Goal: Information Seeking & Learning: Learn about a topic

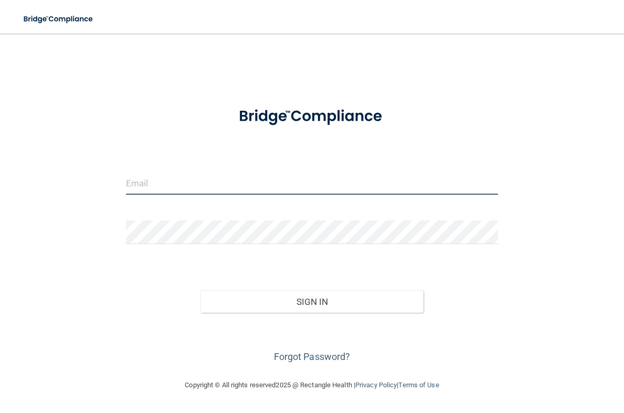
click at [334, 190] on input "email" at bounding box center [312, 183] width 373 height 24
type input "[EMAIL_ADDRESS][PERSON_NAME][DOMAIN_NAME]"
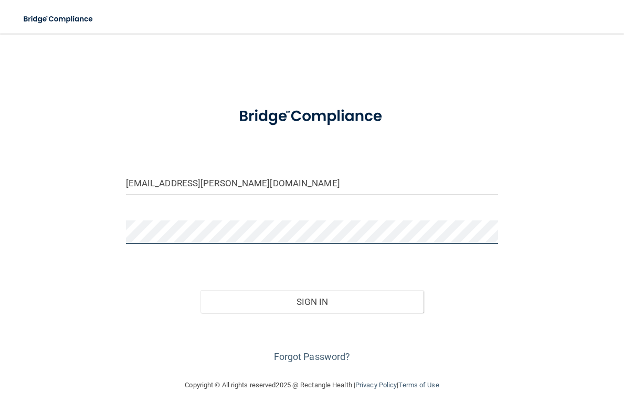
click at [201, 290] on button "Sign In" at bounding box center [313, 301] width 224 height 23
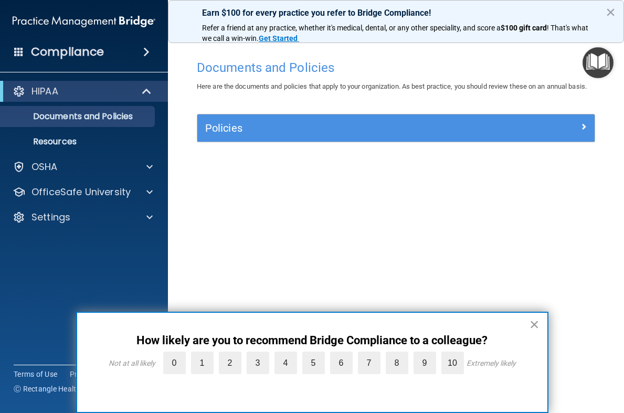
click at [538, 324] on button "×" at bounding box center [535, 324] width 10 height 17
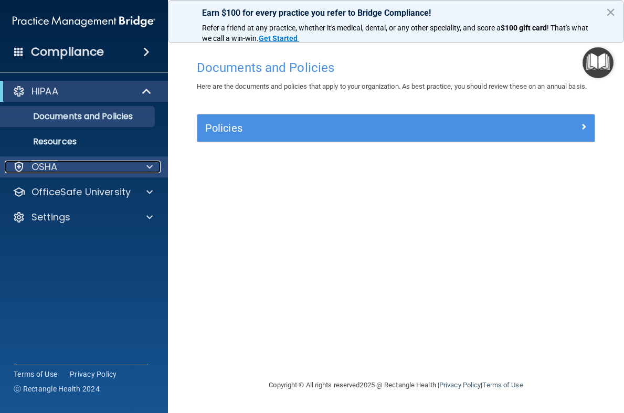
click at [105, 163] on div "OSHA" at bounding box center [70, 167] width 130 height 13
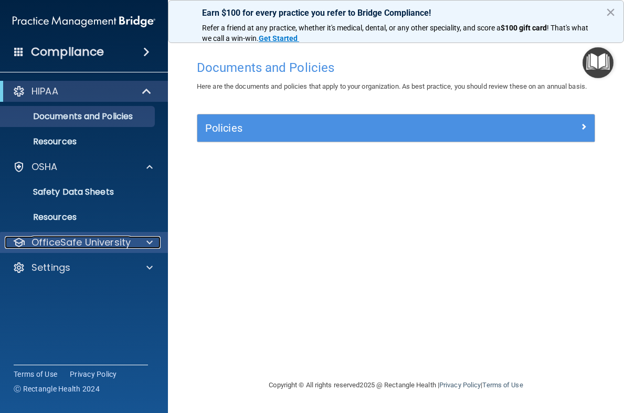
click at [102, 243] on p "OfficeSafe University" at bounding box center [80, 242] width 99 height 13
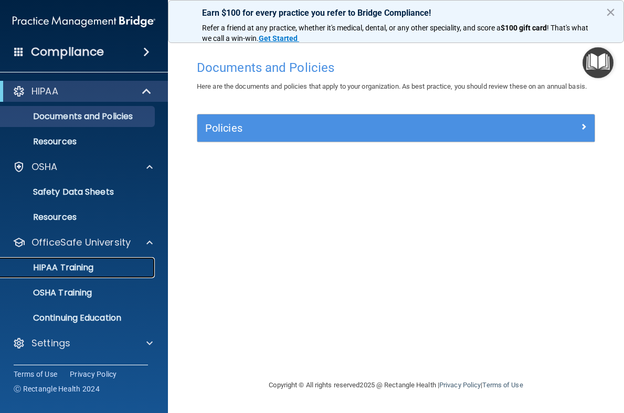
click at [101, 268] on div "HIPAA Training" at bounding box center [78, 267] width 143 height 10
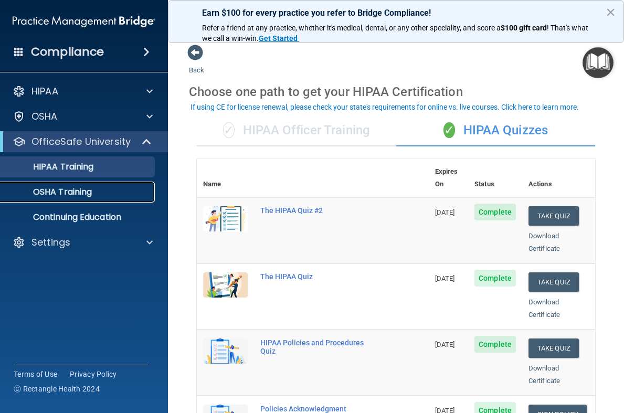
click at [65, 193] on p "OSHA Training" at bounding box center [49, 192] width 85 height 10
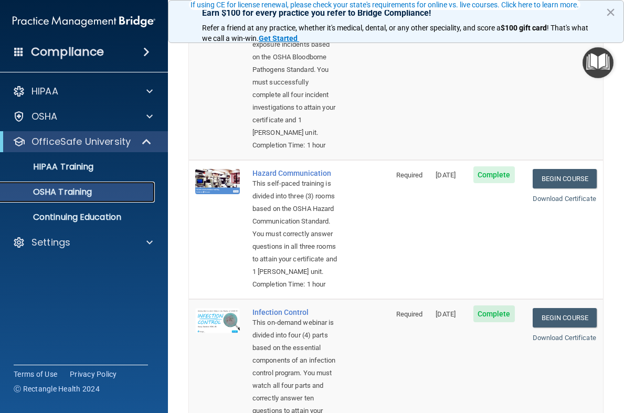
scroll to position [157, 0]
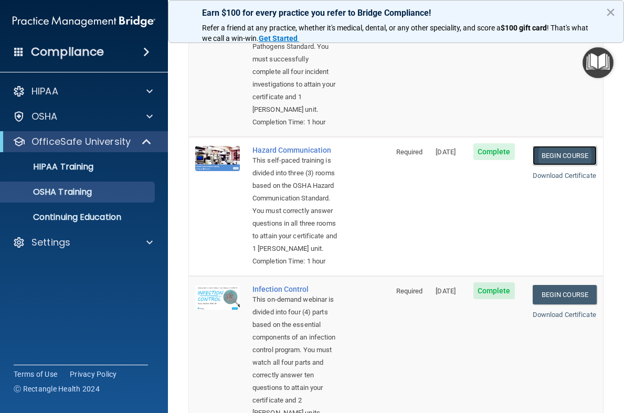
click at [549, 165] on link "Begin Course" at bounding box center [565, 155] width 64 height 19
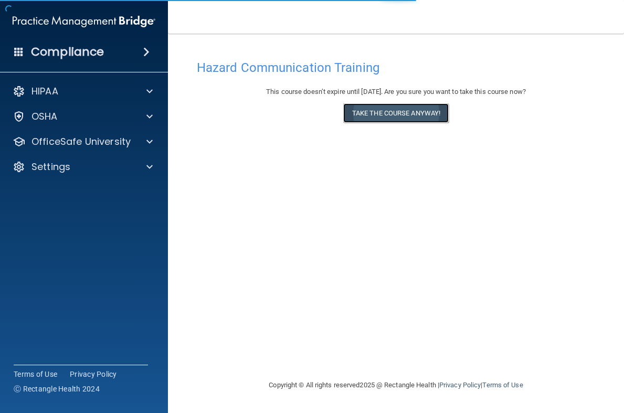
click at [395, 111] on button "Take the course anyway!" at bounding box center [396, 112] width 106 height 19
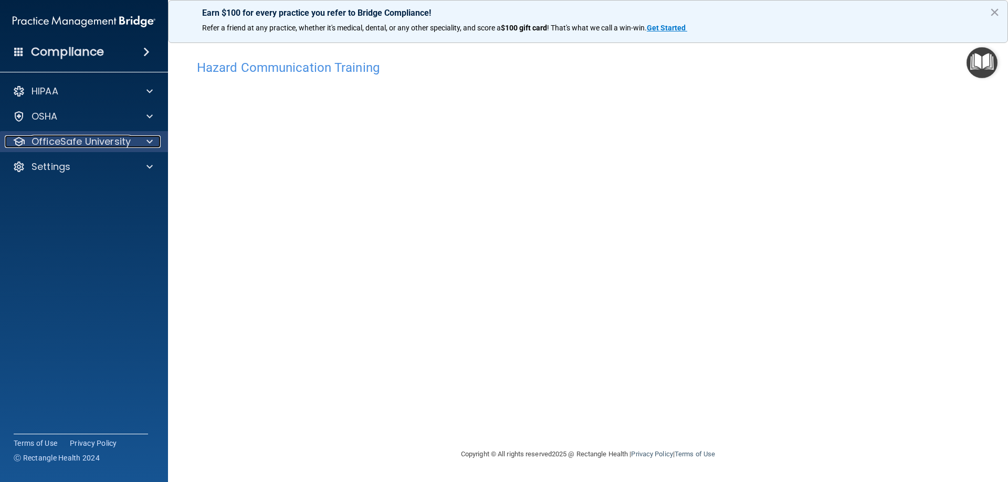
click at [102, 145] on p "OfficeSafe University" at bounding box center [80, 141] width 99 height 13
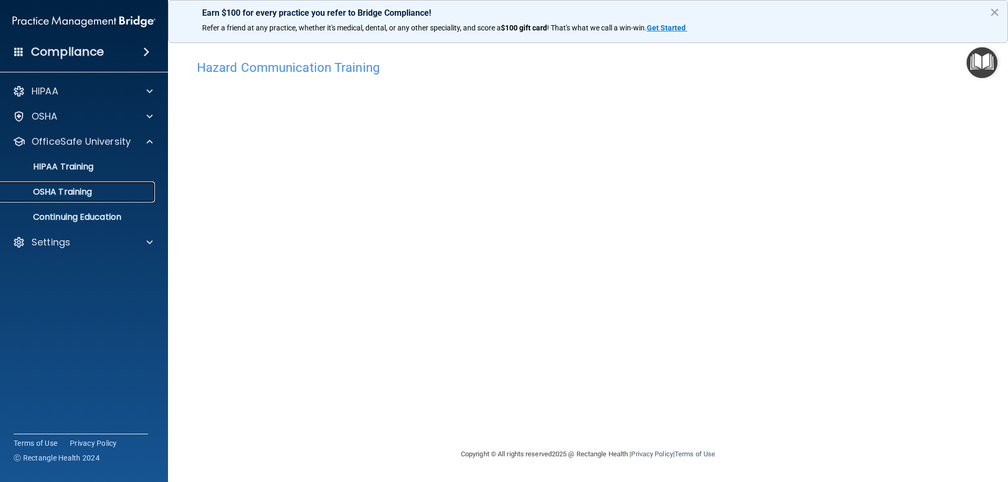
click at [90, 193] on p "OSHA Training" at bounding box center [49, 192] width 85 height 10
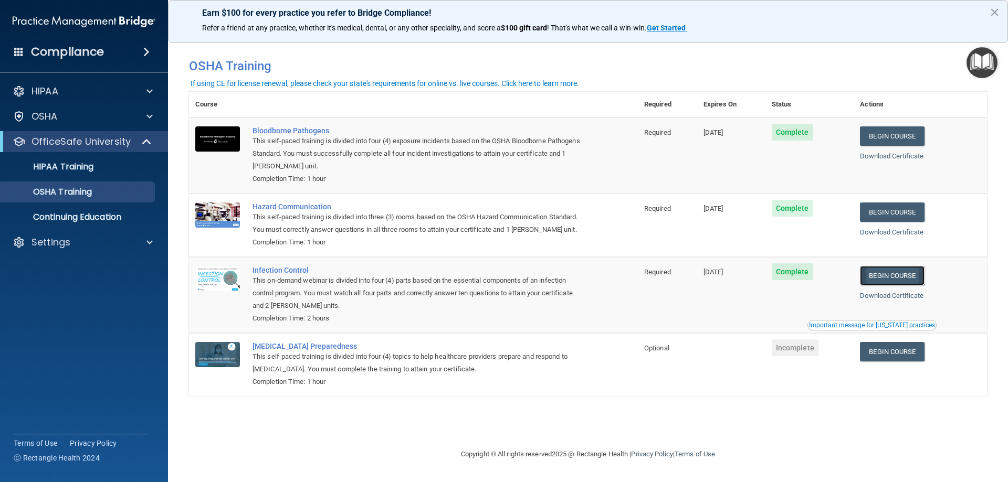
click at [624, 277] on link "Begin Course" at bounding box center [892, 275] width 64 height 19
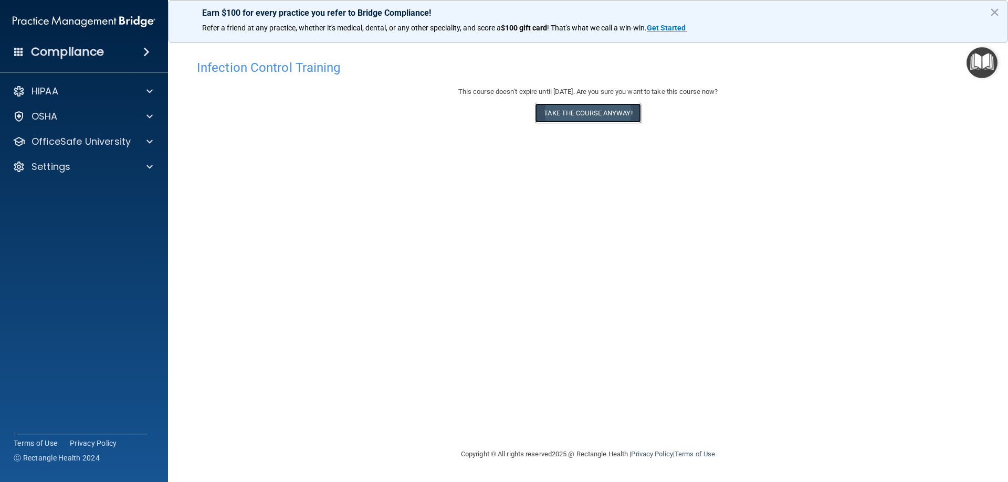
click at [581, 116] on button "Take the course anyway!" at bounding box center [588, 112] width 106 height 19
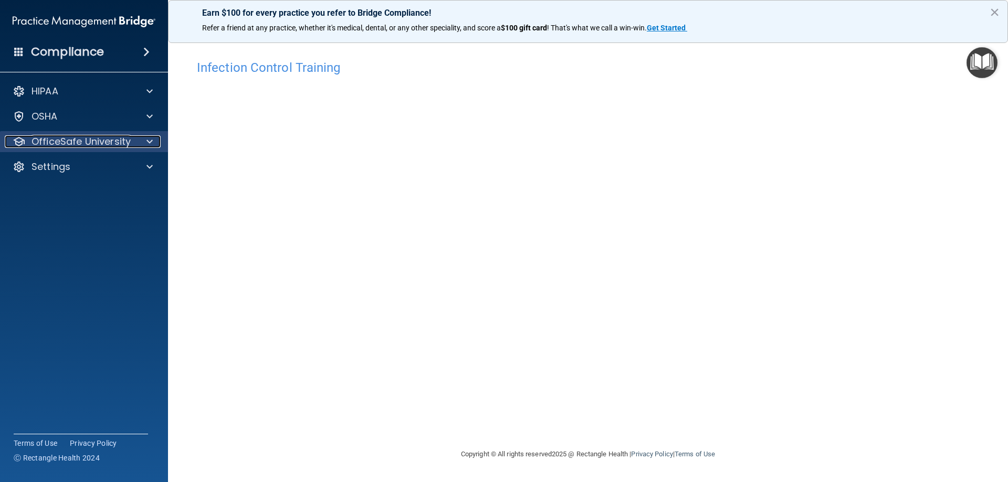
click at [71, 140] on p "OfficeSafe University" at bounding box center [80, 141] width 99 height 13
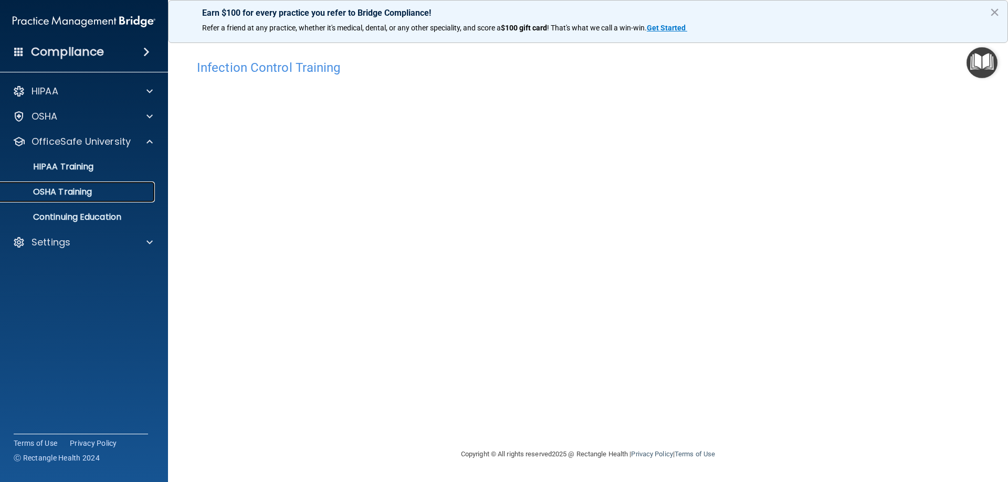
click at [91, 194] on p "OSHA Training" at bounding box center [49, 192] width 85 height 10
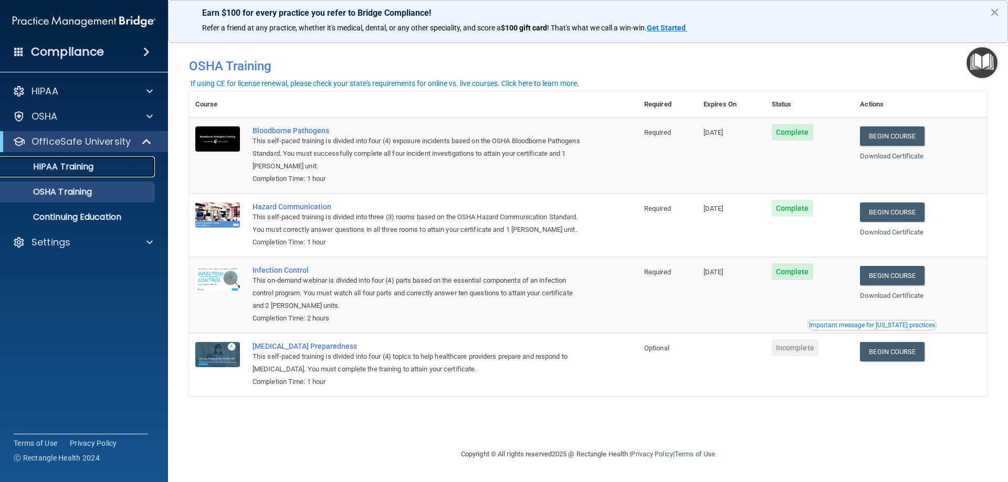
click at [88, 166] on p "HIPAA Training" at bounding box center [50, 167] width 87 height 10
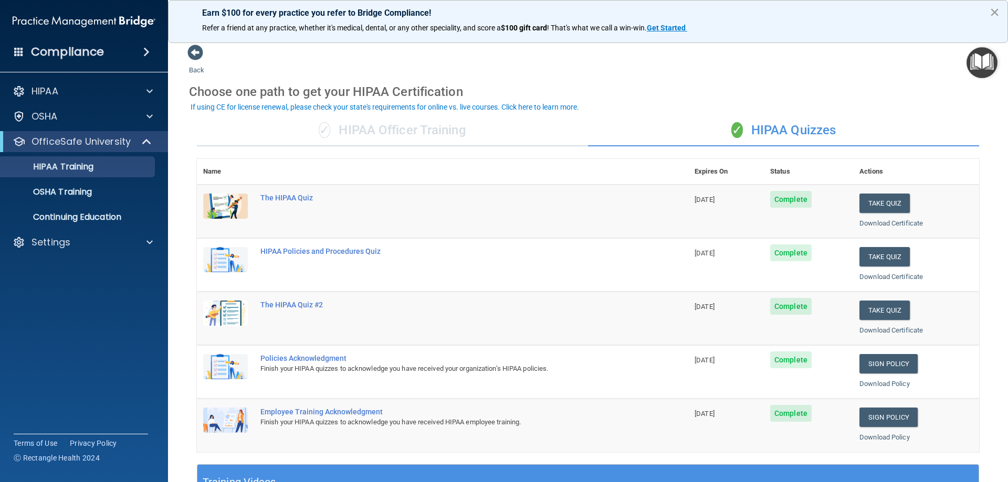
click at [995, 16] on button "×" at bounding box center [995, 12] width 10 height 17
